Goal: Task Accomplishment & Management: Use online tool/utility

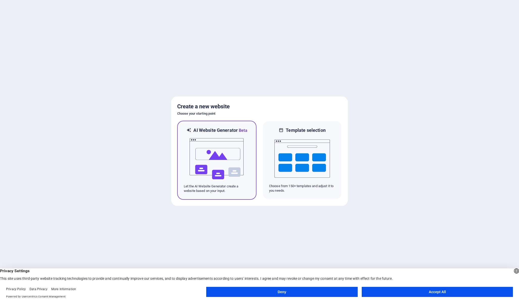
click at [232, 151] on img at bounding box center [217, 159] width 56 height 51
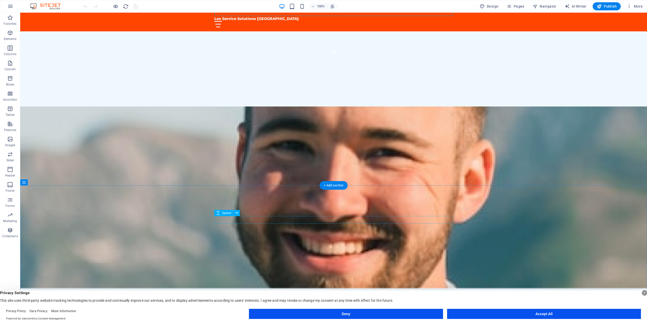
scroll to position [258, 0]
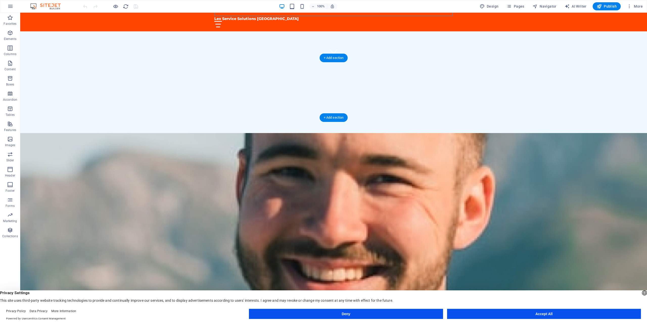
click at [409, 133] on figure at bounding box center [333, 223] width 626 height 181
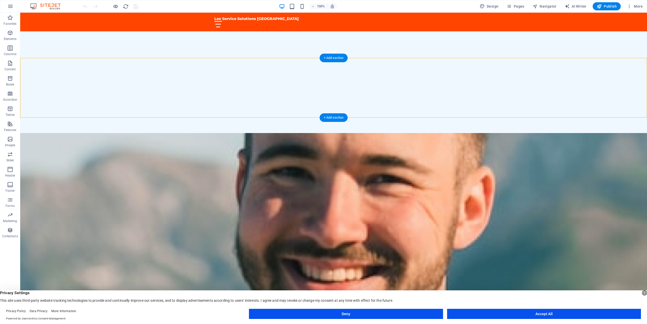
click at [409, 133] on figure at bounding box center [333, 223] width 626 height 181
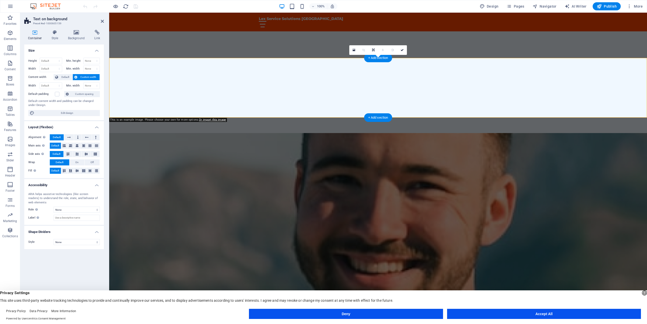
click at [410, 133] on figure at bounding box center [377, 223] width 537 height 181
click at [73, 31] on icon at bounding box center [76, 32] width 25 height 5
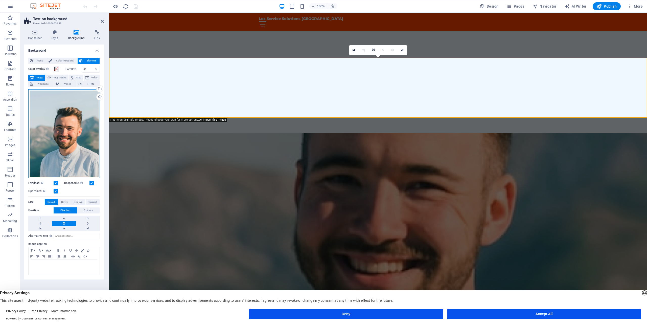
click at [53, 130] on div "Drag files here, click to choose files or select files from Files or our free s…" at bounding box center [63, 133] width 71 height 89
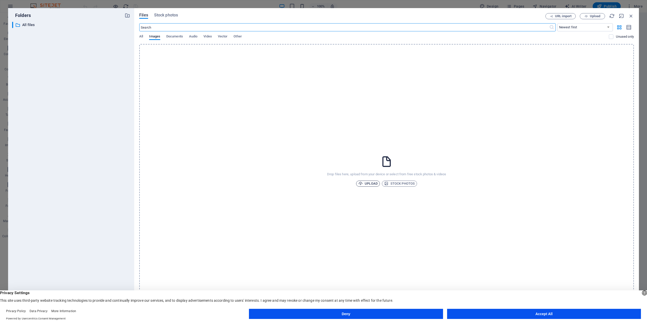
click at [372, 185] on span "Upload" at bounding box center [367, 183] width 19 height 6
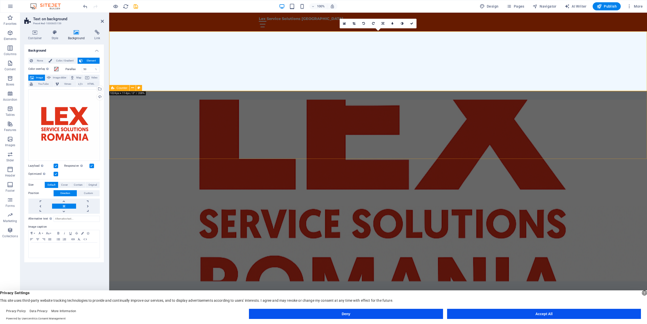
scroll to position [309, 0]
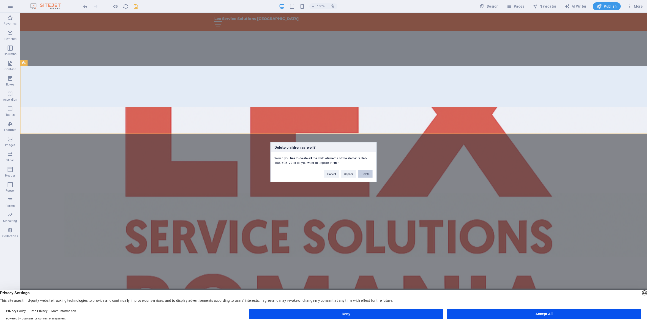
click at [368, 174] on button "Delete" at bounding box center [365, 174] width 14 height 8
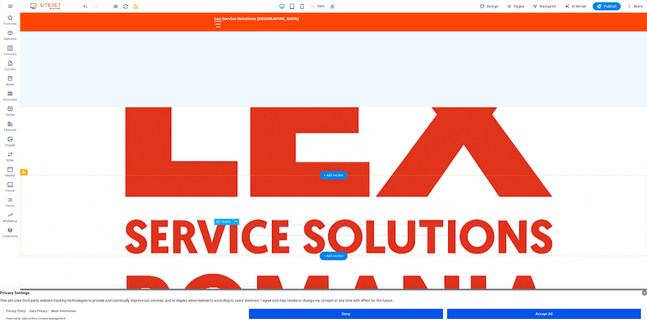
select select "rem"
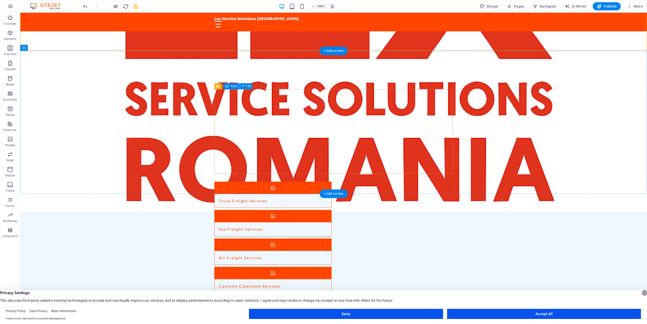
scroll to position [505, 0]
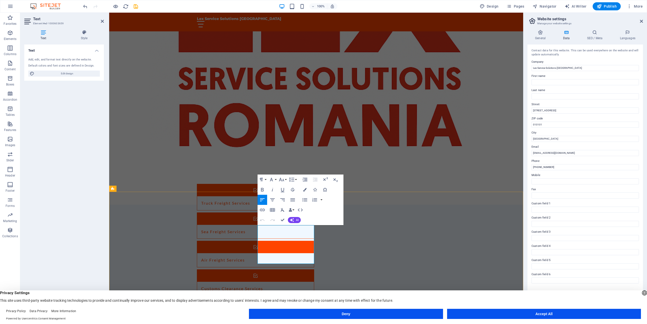
drag, startPoint x: 272, startPoint y: 255, endPoint x: 302, endPoint y: 261, distance: 30.0
drag, startPoint x: 296, startPoint y: 235, endPoint x: 265, endPoint y: 228, distance: 31.5
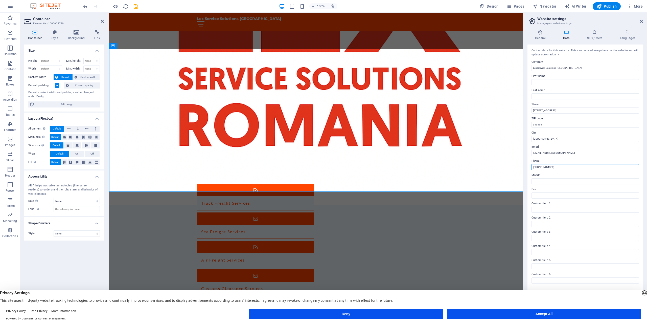
drag, startPoint x: 563, startPoint y: 168, endPoint x: 480, endPoint y: 165, distance: 83.4
click at [531, 165] on input "+40 123 456 789" at bounding box center [584, 167] width 107 height 6
click at [533, 315] on button "Accept All" at bounding box center [544, 313] width 194 height 10
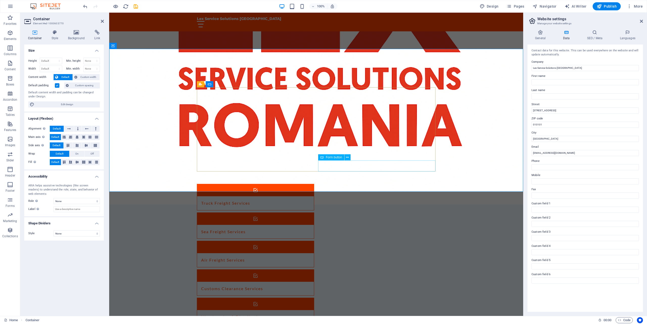
click at [331, 157] on span "Form button" at bounding box center [334, 157] width 16 height 3
click at [348, 155] on icon at bounding box center [347, 157] width 3 height 5
click at [584, 151] on input "contact@lexservicesolutions.ro" at bounding box center [584, 153] width 107 height 6
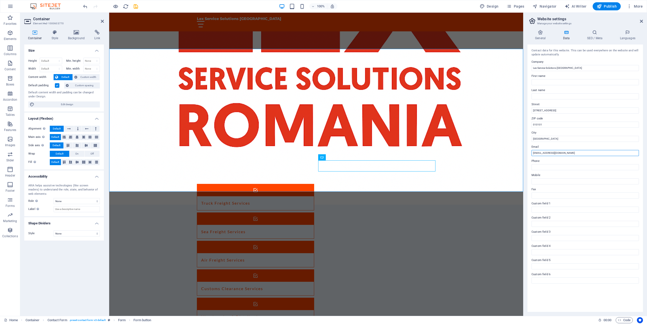
drag, startPoint x: 576, startPoint y: 154, endPoint x: 489, endPoint y: 147, distance: 86.7
click at [531, 150] on input "contact@lexservicesolutions.ro" at bounding box center [584, 153] width 107 height 6
type input "[EMAIL_ADDRESS][DOMAIN_NAME]"
drag, startPoint x: 561, startPoint y: 110, endPoint x: 462, endPoint y: 96, distance: 99.7
click at [531, 107] on input "Strada Exemplu 123" at bounding box center [584, 110] width 107 height 6
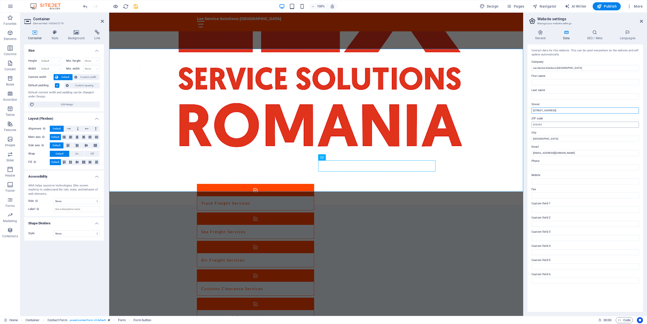
type input "Rezervelor 54, District 6, Bucharest, Romania"
drag, startPoint x: 556, startPoint y: 123, endPoint x: 448, endPoint y: 112, distance: 108.4
click at [531, 121] on input "010101" at bounding box center [584, 124] width 107 height 6
type input "77040"
drag, startPoint x: 585, startPoint y: 111, endPoint x: 550, endPoint y: 110, distance: 35.1
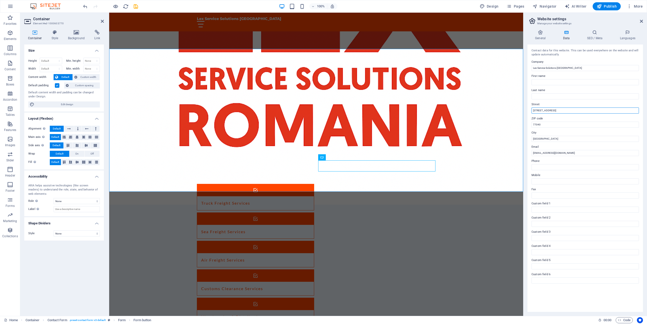
click at [550, 110] on input "Rezervelor 54, District 6, Bucharest, Romania" at bounding box center [584, 110] width 107 height 6
type input "Rezervelor 54, Chiajna, Ilfov, Romania"
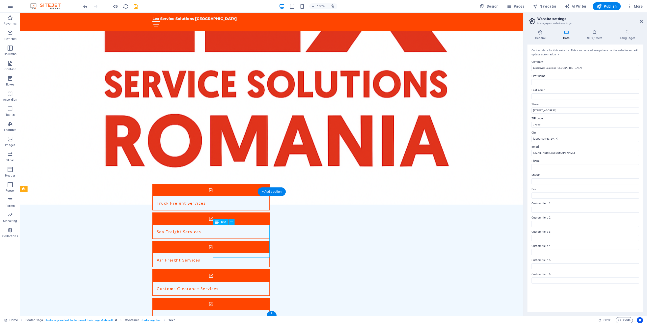
drag, startPoint x: 257, startPoint y: 236, endPoint x: 214, endPoint y: 231, distance: 43.5
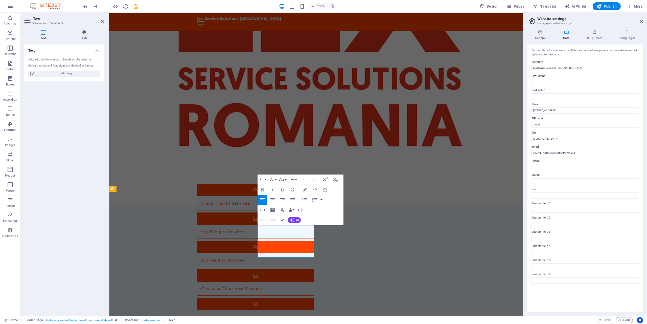
drag, startPoint x: 259, startPoint y: 234, endPoint x: 299, endPoint y: 236, distance: 40.7
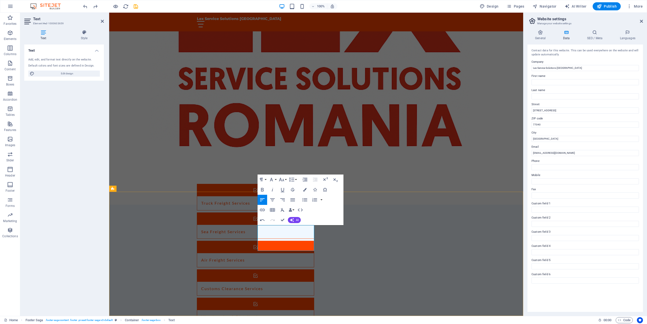
select select "footer"
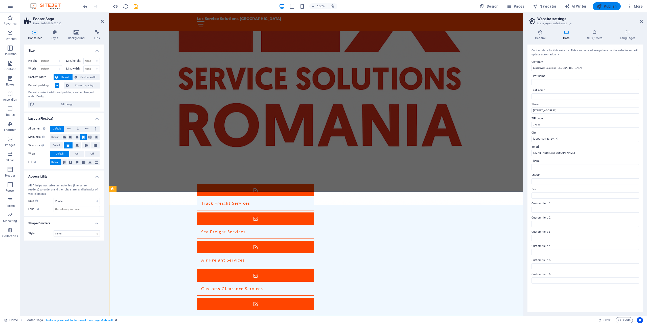
click at [608, 8] on span "Publish" at bounding box center [606, 6] width 20 height 5
checkbox input "false"
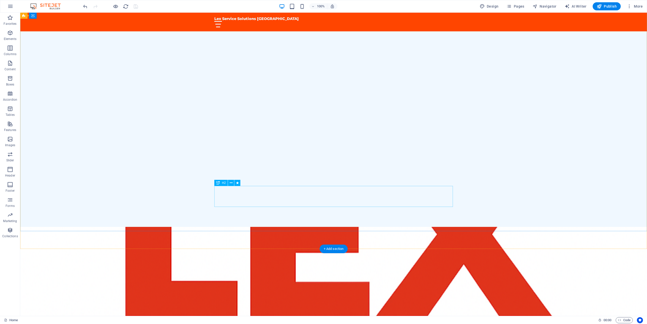
scroll to position [0, 0]
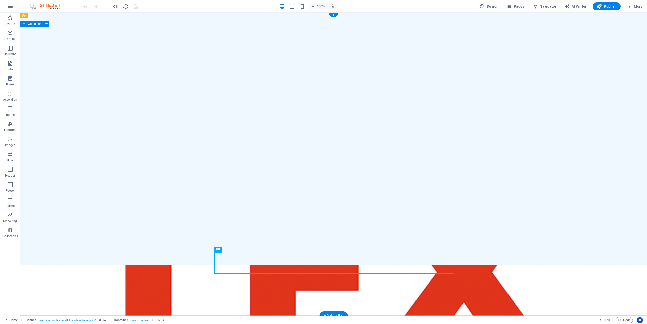
scroll to position [26, 0]
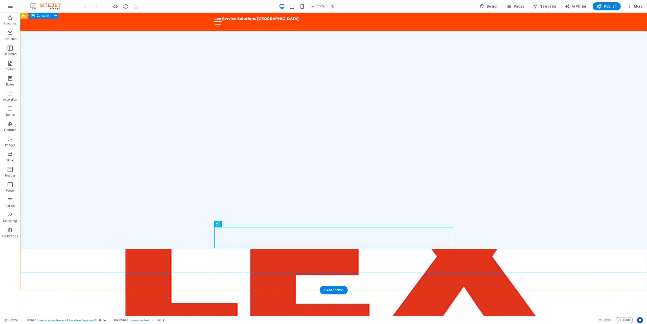
click at [424, 290] on div "LEX Service Solution [GEOGRAPHIC_DATA]: Your Trusted Logistics Partner" at bounding box center [333, 330] width 626 height 80
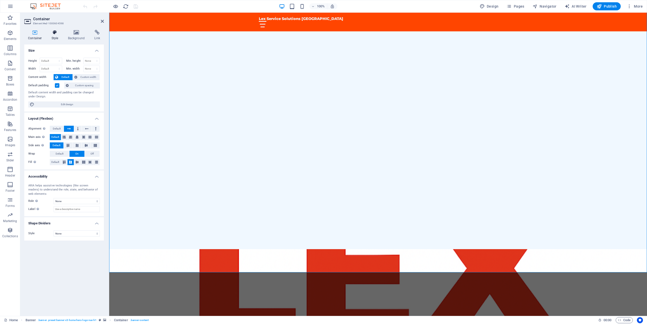
click at [55, 38] on h4 "Style" at bounding box center [56, 35] width 16 height 11
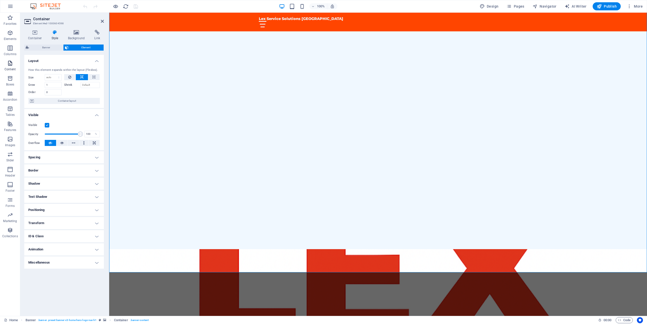
click at [11, 63] on icon "button" at bounding box center [10, 63] width 6 height 6
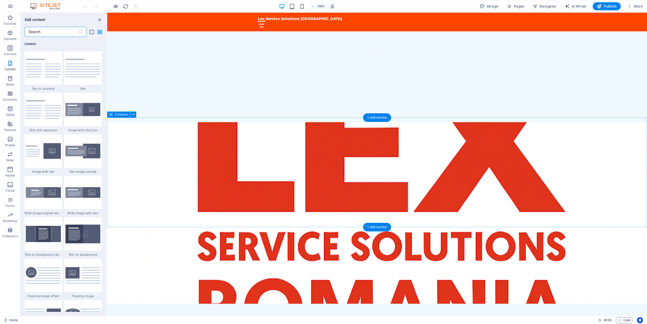
scroll to position [258, 0]
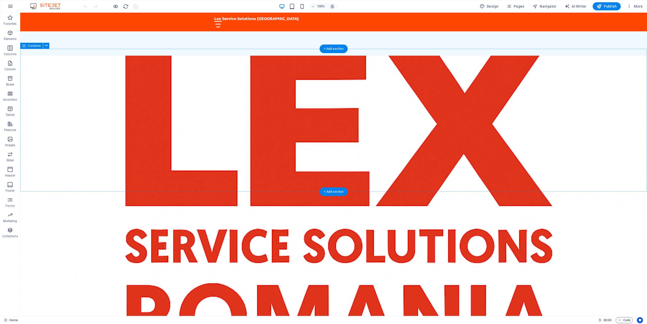
scroll to position [196, 0]
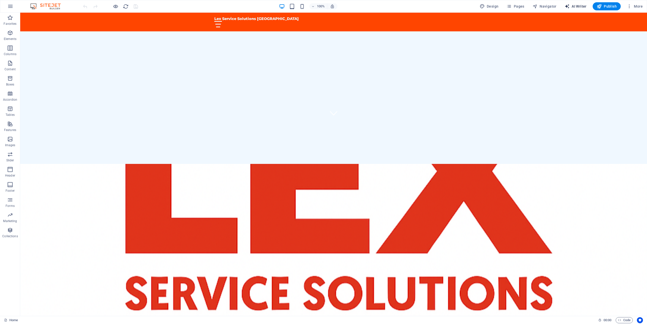
click at [573, 4] on span "AI Writer" at bounding box center [575, 6] width 22 height 5
select select "English"
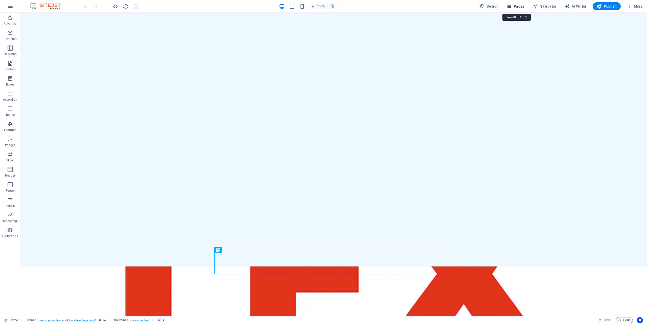
click at [519, 6] on span "Pages" at bounding box center [515, 6] width 18 height 5
